Goal: Communication & Community: Participate in discussion

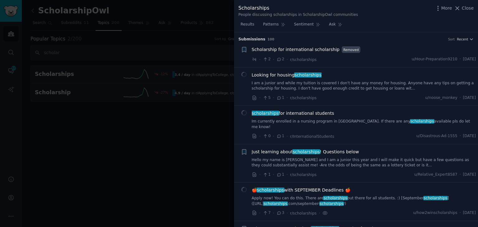
scroll to position [282, 0]
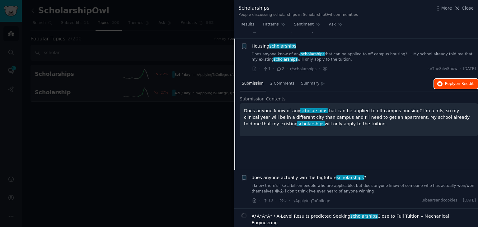
click at [443, 79] on button "Reply on Reddit" at bounding box center [457, 84] width 44 height 10
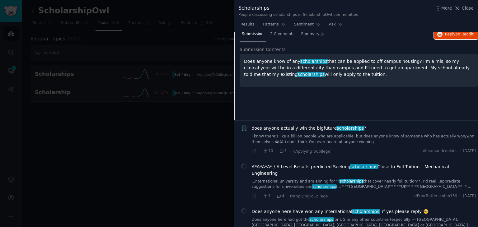
scroll to position [344, 0]
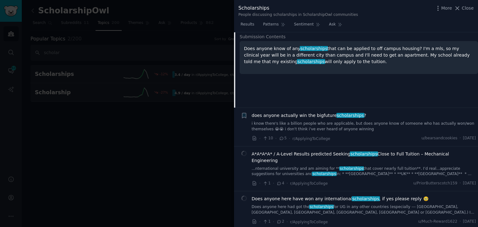
click at [343, 127] on div "does anyone actually win the bigfuture scholarships ? i know there's like a bil…" at bounding box center [364, 127] width 225 height 30
click at [339, 121] on link "i know there's like a billion people who are applicable, but does anyone know o…" at bounding box center [364, 126] width 225 height 11
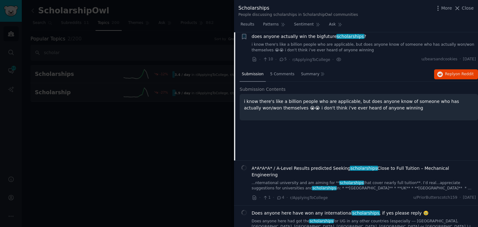
scroll to position [321, 0]
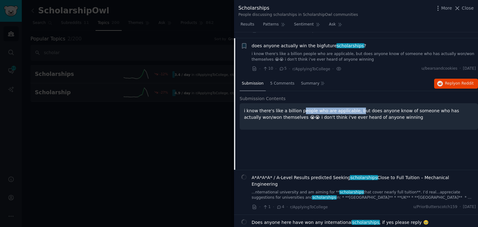
drag, startPoint x: 298, startPoint y: 103, endPoint x: 350, endPoint y: 107, distance: 52.4
click at [350, 108] on p "i know there's like a billion people who are applicable, but does anyone know o…" at bounding box center [359, 114] width 230 height 13
click at [413, 108] on p "i know there's like a billion people who are applicable, but does anyone know o…" at bounding box center [359, 114] width 230 height 13
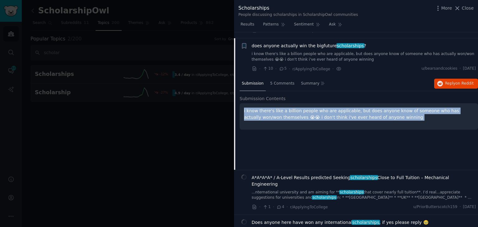
click at [413, 108] on p "i know there's like a billion people who are applicable, but does anyone know o…" at bounding box center [359, 114] width 230 height 13
click at [437, 79] on button "Reply on Reddit" at bounding box center [457, 84] width 44 height 10
